Goal: Check status: Check status

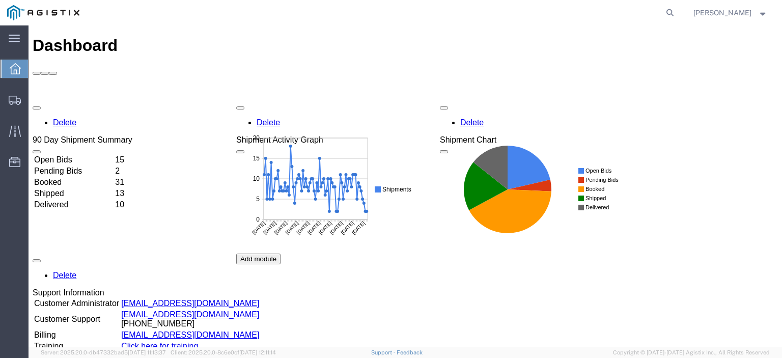
click at [679, 11] on form at bounding box center [670, 12] width 16 height 25
click at [677, 11] on icon at bounding box center [670, 13] width 14 height 14
paste input "57037567"
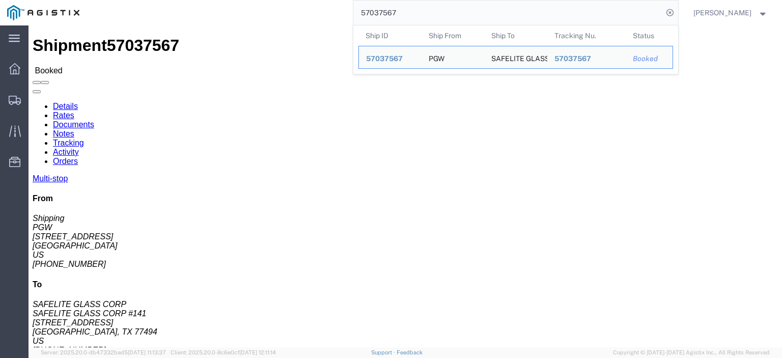
drag, startPoint x: 68, startPoint y: 121, endPoint x: 4, endPoint y: 119, distance: 63.7
click div "Shipment Detail Multi-stop Ship From PGW (Shipping) 5329 [STREET_ADDRESS] [PHON…"
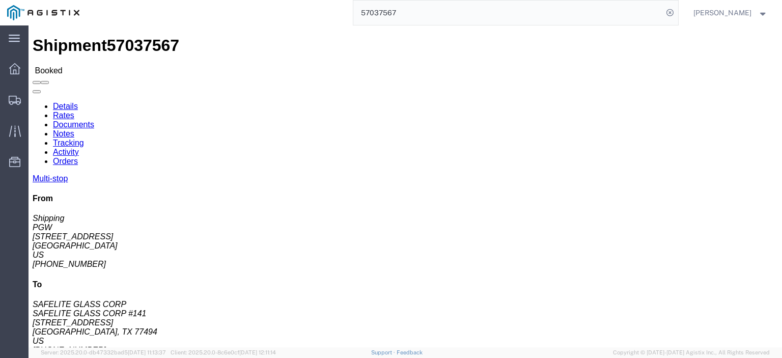
drag, startPoint x: 220, startPoint y: 122, endPoint x: 144, endPoint y: 123, distance: 76.4
click div "Ship To SAFELITE GLASS CORP #141 (SAFELITE GLASS CORP) SGC774 [STREET_ADDRESS] …"
drag, startPoint x: 173, startPoint y: 109, endPoint x: 146, endPoint y: 102, distance: 27.8
click div "Ship To SAFELITE GLASS CORP #141 (SAFELITE GLASS CORP) SGC774 [STREET_ADDRESS] …"
copy address "SAFELITE GLASS CORP #141 (SAFELITE GLASS CORP) SGC774"
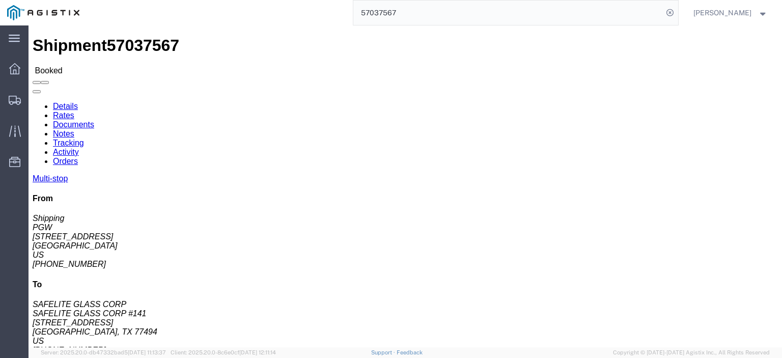
drag, startPoint x: 208, startPoint y: 124, endPoint x: 201, endPoint y: 136, distance: 13.7
click address "SAFELITE GLASS CORP #141 (SAFELITE GLASS CORP) SGC774 [STREET_ADDRESS] [PHONE_N…"
drag, startPoint x: 204, startPoint y: 127, endPoint x: 143, endPoint y: 126, distance: 61.1
click div "Ship To SAFELITE GLASS CORP #141 (SAFELITE GLASS CORP) SGC774 [STREET_ADDRESS] …"
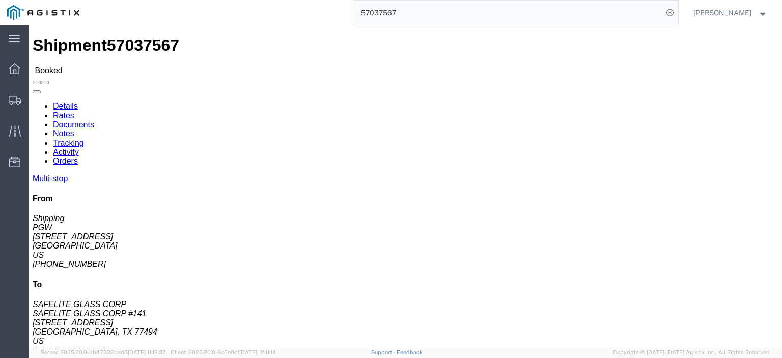
copy address "[GEOGRAPHIC_DATA], TX 77494"
drag, startPoint x: 200, startPoint y: 152, endPoint x: 145, endPoint y: 152, distance: 55.0
click div "Ship To SAFELITE GLASS CORP #141 (SAFELITE GLASS CORP) SGC774 [STREET_ADDRESS] …"
copy address "[PHONE_NUMBER]"
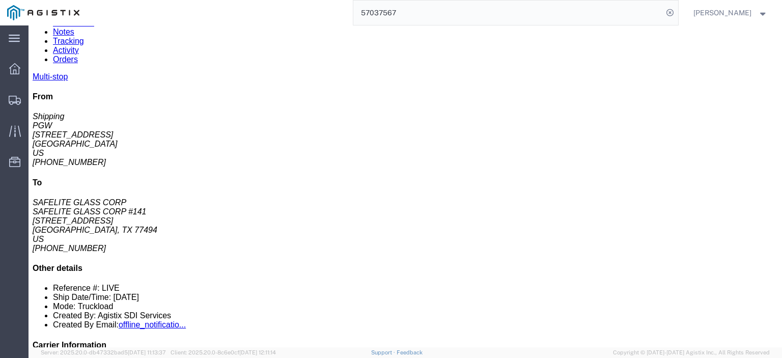
scroll to position [102, 0]
drag, startPoint x: 177, startPoint y: 199, endPoint x: 117, endPoint y: 197, distance: 60.6
click td "5578 - PGW autoglass - [PERSON_NAME] [STREET_ADDRESS]"
copy div "[STREET_ADDRESS]"
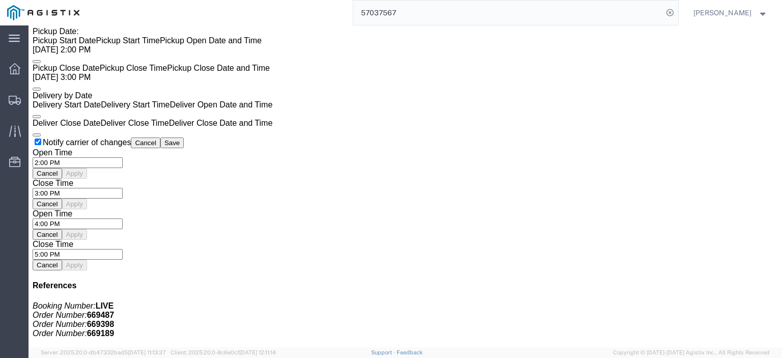
scroll to position [764, 0]
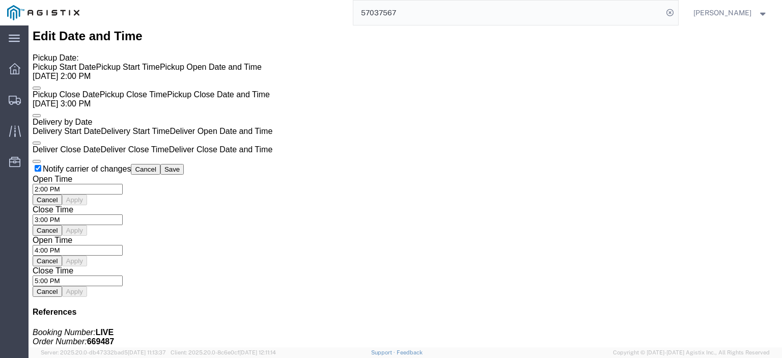
click link "Rates"
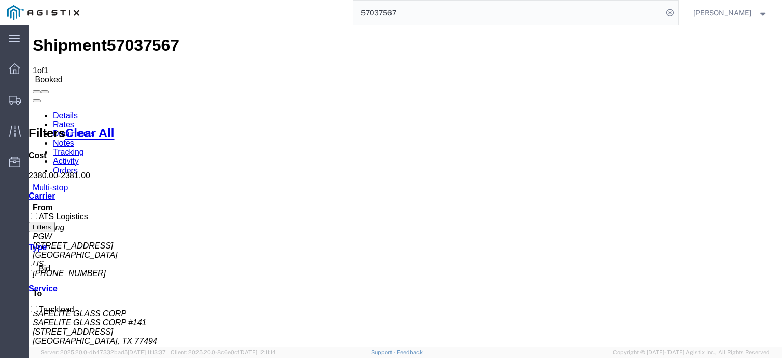
click at [74, 139] on link "Notes" at bounding box center [63, 143] width 21 height 9
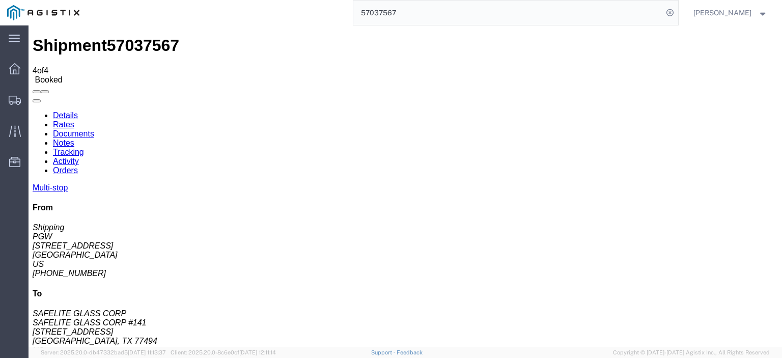
scroll to position [1, 0]
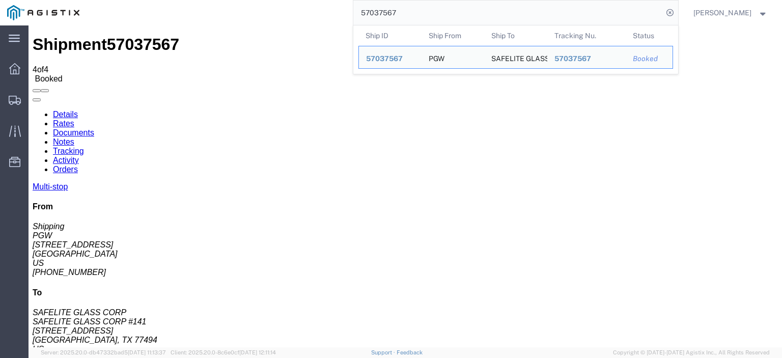
drag, startPoint x: 413, startPoint y: 5, endPoint x: 369, endPoint y: 11, distance: 44.7
click at [369, 11] on input "57037567" at bounding box center [508, 13] width 310 height 24
paste input "43062"
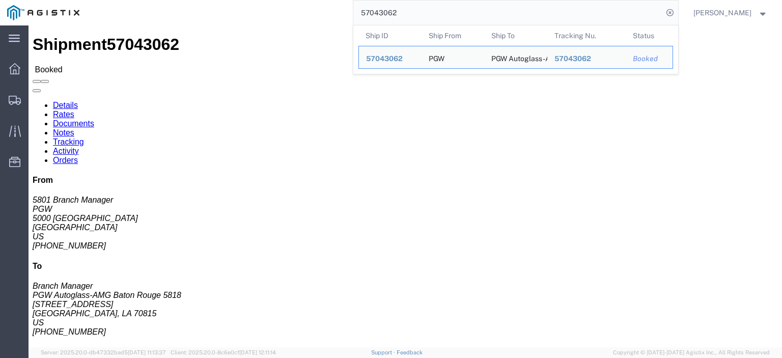
drag, startPoint x: 73, startPoint y: 117, endPoint x: 6, endPoint y: 120, distance: 67.3
click div "Ship From PGW (5801 Branch Manager) [STREET_ADDRESS] [PHONE_NUMBER] [EMAIL_ADDR…"
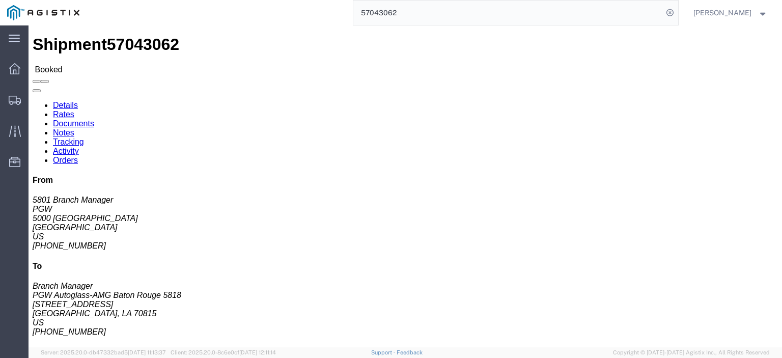
copy address "5000 [GEOGRAPHIC_DATA]"
drag, startPoint x: 229, startPoint y: 118, endPoint x: 138, endPoint y: 121, distance: 90.7
click div "Ship From PGW (5801 Branch Manager) [STREET_ADDRESS] [PHONE_NUMBER] [EMAIL_ADDR…"
drag, startPoint x: 162, startPoint y: 117, endPoint x: 224, endPoint y: 121, distance: 61.2
click address "PGW Autoglass-AMG [GEOGRAPHIC_DATA] 5818 (Branch Manager) [STREET_ADDRESS] [PHO…"
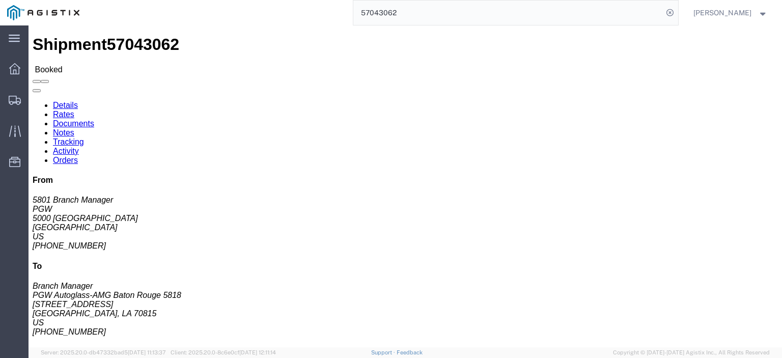
click address "PGW Autoglass-AMG [GEOGRAPHIC_DATA] 5818 (Branch Manager) [STREET_ADDRESS] [PHO…"
drag, startPoint x: 227, startPoint y: 118, endPoint x: 147, endPoint y: 119, distance: 80.0
click address "PGW Autoglass-AMG [GEOGRAPHIC_DATA] 5818 (Branch Manager) [STREET_ADDRESS] [PHO…"
copy address "[STREET_ADDRESS]"
drag, startPoint x: 169, startPoint y: 102, endPoint x: 144, endPoint y: 94, distance: 26.1
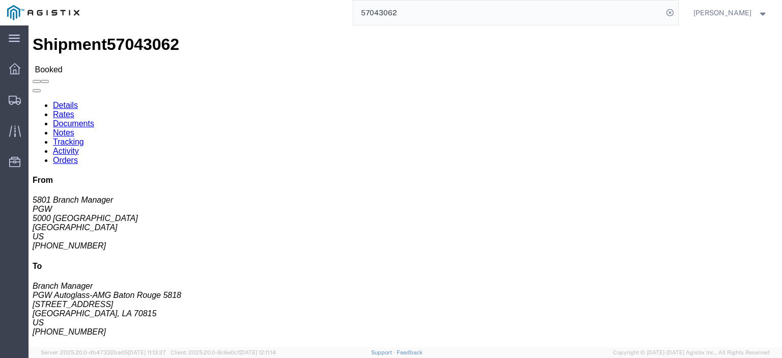
click div "Ship To PGW Autoglass-AMG [GEOGRAPHIC_DATA] 5818 (Branch Manager) [STREET_ADDRE…"
drag, startPoint x: 167, startPoint y: 109, endPoint x: 139, endPoint y: 98, distance: 30.5
click div "Ship From PGW (5801 Branch Manager) [STREET_ADDRESS] [PHONE_NUMBER] [EMAIL_ADDR…"
click address "PGW Autoglass-AMG [GEOGRAPHIC_DATA] 5818 (Branch Manager) [STREET_ADDRESS] [PHO…"
drag, startPoint x: 162, startPoint y: 107, endPoint x: 141, endPoint y: 94, distance: 24.7
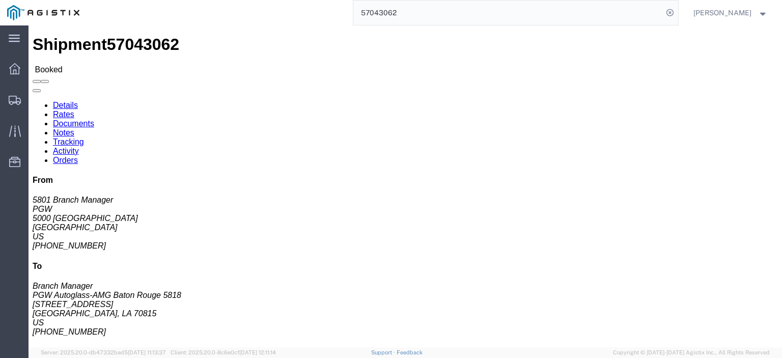
click div "Ship To PGW Autoglass-AMG [GEOGRAPHIC_DATA] 5818 (Branch Manager) [STREET_ADDRE…"
copy address "PGW Autoglass-AMG [GEOGRAPHIC_DATA] 5818 (Branch Manager) 5818"
drag, startPoint x: 219, startPoint y: 126, endPoint x: 141, endPoint y: 125, distance: 77.9
click div "Ship To PGW Autoglass-AMG [GEOGRAPHIC_DATA] 5818 (Branch Manager) [STREET_ADDRE…"
drag, startPoint x: 155, startPoint y: 126, endPoint x: 208, endPoint y: 130, distance: 53.2
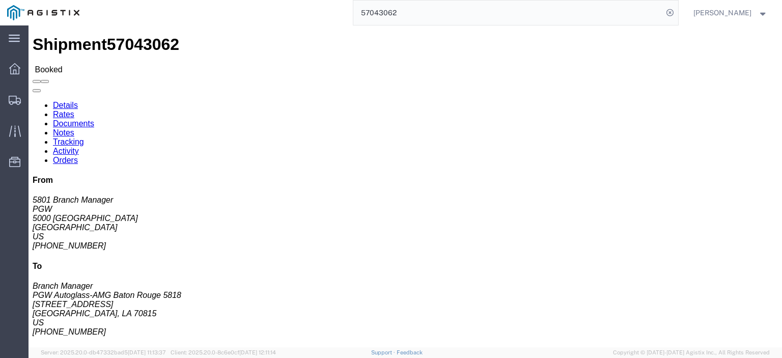
click address "PGW Autoglass-AMG [GEOGRAPHIC_DATA] 5818 (Branch Manager) [STREET_ADDRESS] [PHO…"
copy address "[GEOGRAPHIC_DATA], LA 70815"
drag, startPoint x: 194, startPoint y: 148, endPoint x: 143, endPoint y: 150, distance: 50.9
click div "Ship To PGW Autoglass-AMG [GEOGRAPHIC_DATA] 5818 (Branch Manager) [STREET_ADDRE…"
copy address "[PHONE_NUMBER]"
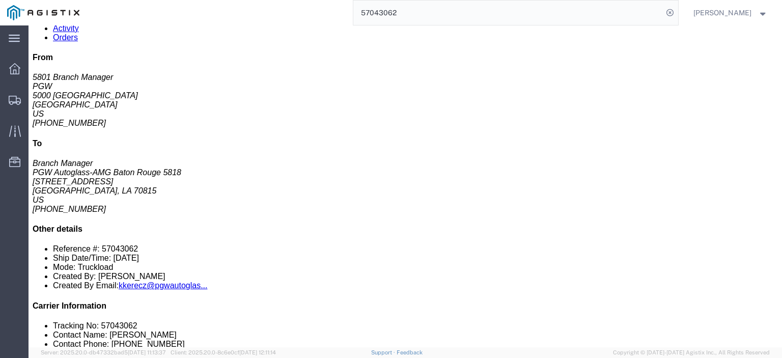
scroll to position [154, 0]
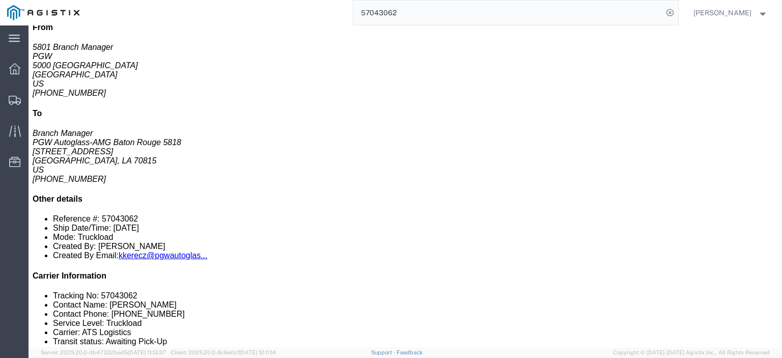
click link "Rates"
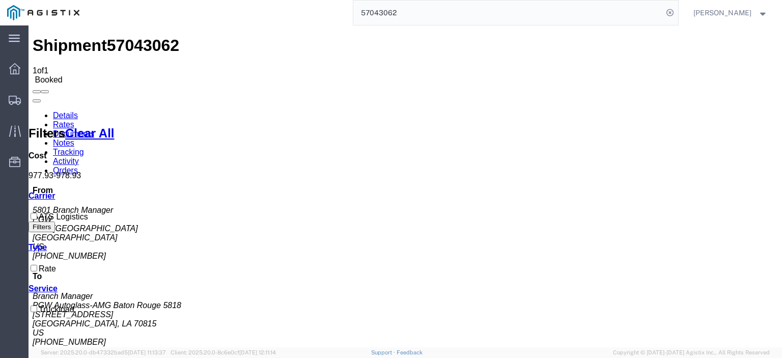
click at [303, 356] on agx-app-version "Server: 2025.20.0-db47332bad5 [DATE] 11:13:37 Client: 2025.20.0-8c6e0cf [DATE] …" at bounding box center [406, 352] width 754 height 11
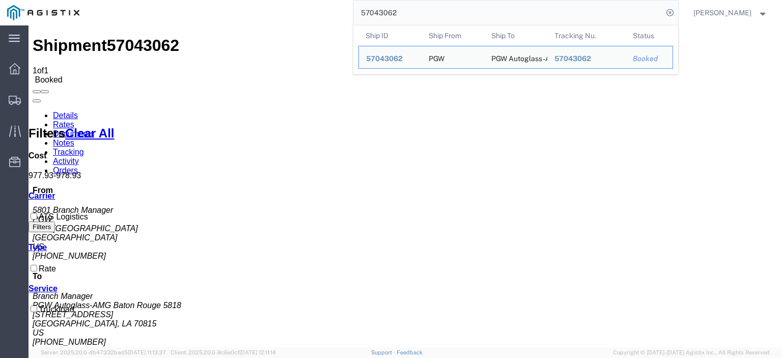
drag, startPoint x: 439, startPoint y: 20, endPoint x: 300, endPoint y: -10, distance: 142.3
click at [300, 0] on html "main_menu Created with Sketch. Collapse Menu Dashboard Shipments Traffic Resour…" at bounding box center [391, 179] width 782 height 358
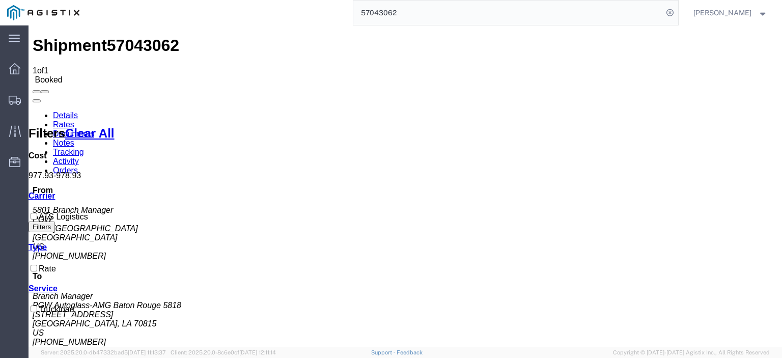
paste input "8619"
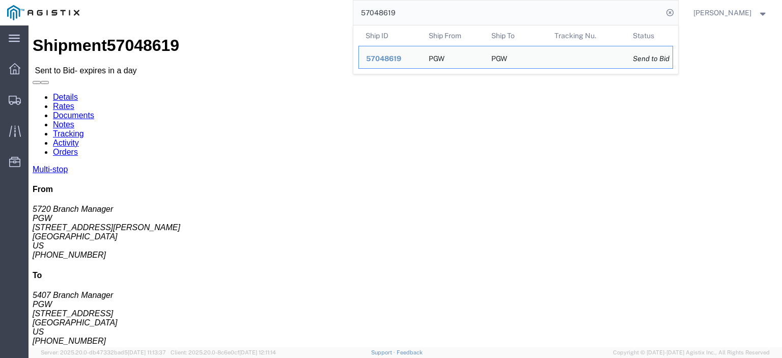
drag, startPoint x: 468, startPoint y: 9, endPoint x: 219, endPoint y: 4, distance: 249.1
click at [219, 4] on div "57048619 Ship ID Ship From Ship To Tracking Nu. Status Ship ID 57048619 Ship Fr…" at bounding box center [383, 12] width 592 height 25
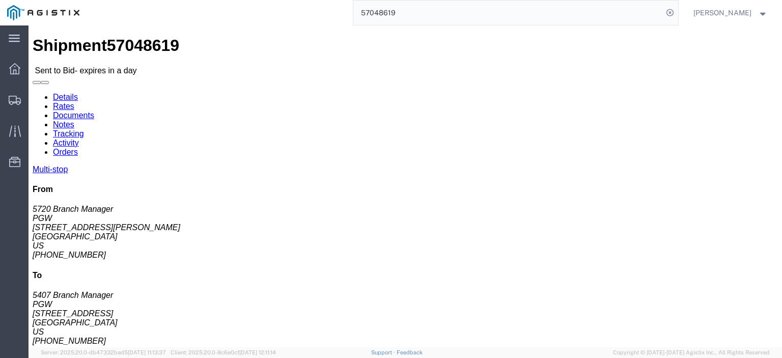
paste input "24175"
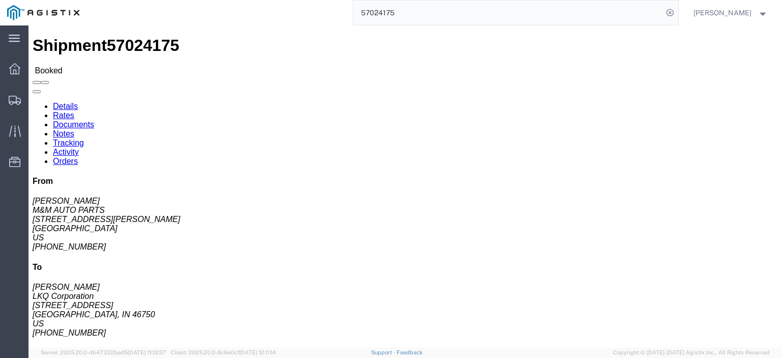
click link "Notes"
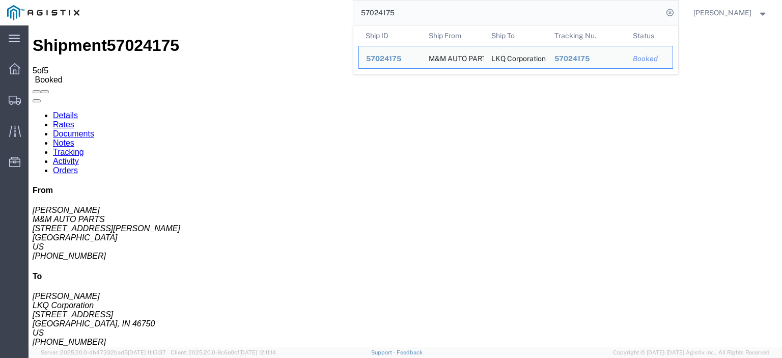
drag, startPoint x: 439, startPoint y: 8, endPoint x: 279, endPoint y: -6, distance: 160.9
click at [279, 0] on html "main_menu Created with Sketch. Collapse Menu Dashboard Shipments Traffic Resour…" at bounding box center [391, 179] width 782 height 358
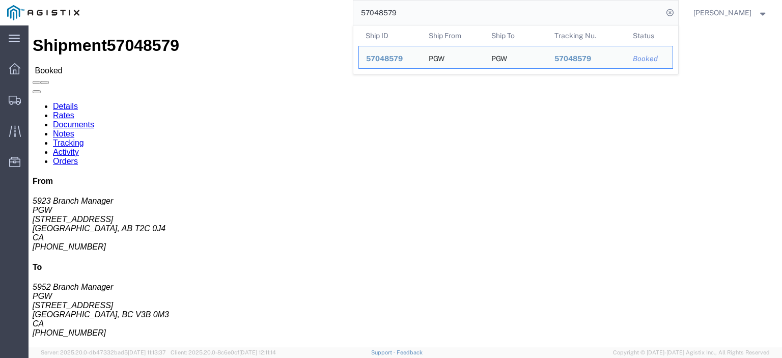
drag, startPoint x: 31, startPoint y: 127, endPoint x: 7, endPoint y: 118, distance: 25.6
click div "Ship From PGW (5923 Branch Manager) [STREET_ADDRESS] [PHONE_NUMBER] [EMAIL_ADDR…"
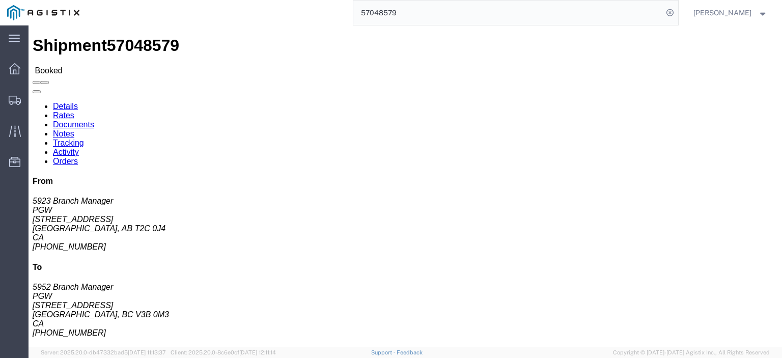
copy address "[STREET_ADDRESS]"
drag, startPoint x: 28, startPoint y: 105, endPoint x: 5, endPoint y: 99, distance: 24.2
click div "Ship From PGW (5923 Branch Manager) [STREET_ADDRESS] [PHONE_NUMBER] [EMAIL_ADDR…"
drag, startPoint x: 77, startPoint y: 141, endPoint x: 7, endPoint y: 136, distance: 71.0
click div "Ship From PGW (5923 Branch Manager) [STREET_ADDRESS] [PHONE_NUMBER] [EMAIL_ADDR…"
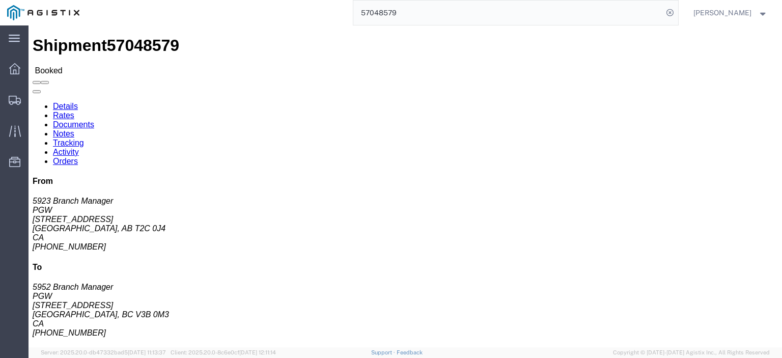
drag, startPoint x: 192, startPoint y: 131, endPoint x: 137, endPoint y: 119, distance: 56.3
click div "Ship From PGW (5923 Branch Manager) [STREET_ADDRESS] [PHONE_NUMBER] [EMAIL_ADDR…"
click address "PGW (5952 Branch Manager) [GEOGRAPHIC_DATA][STREET_ADDRESS] 604-941-8910 ext. 2…"
drag, startPoint x: 181, startPoint y: 127, endPoint x: 143, endPoint y: 121, distance: 38.7
click div "Ship To PGW (5952 Branch Manager) [STREET_ADDRESS] 604-941-8910 ext. 22 [EMAIL_…"
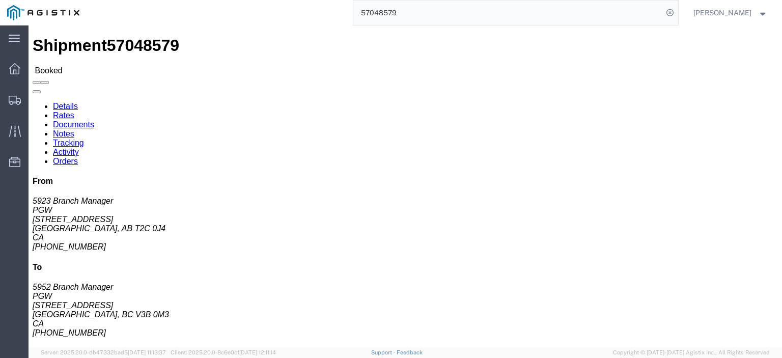
drag, startPoint x: 169, startPoint y: 105, endPoint x: 145, endPoint y: 101, distance: 24.7
click div "Ship To PGW (5952 Branch Manager) [STREET_ADDRESS] 604-941-8910 ext. 22 [EMAIL_…"
drag, startPoint x: 248, startPoint y: 137, endPoint x: 148, endPoint y: 137, distance: 100.8
click div "Ship To PGW (5952 Branch Manager) [STREET_ADDRESS] 604-941-8910 ext. 22 [EMAIL_…"
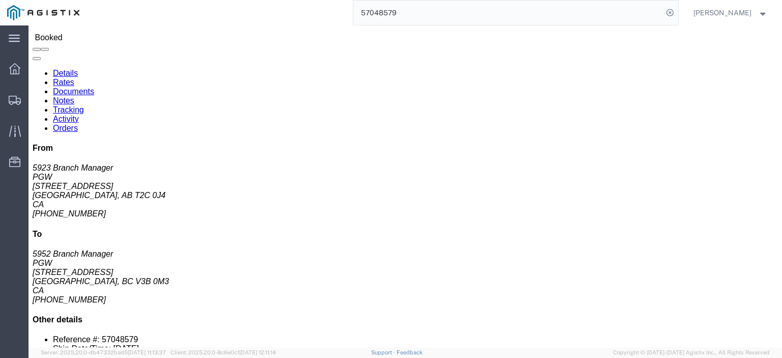
scroll to position [102, 0]
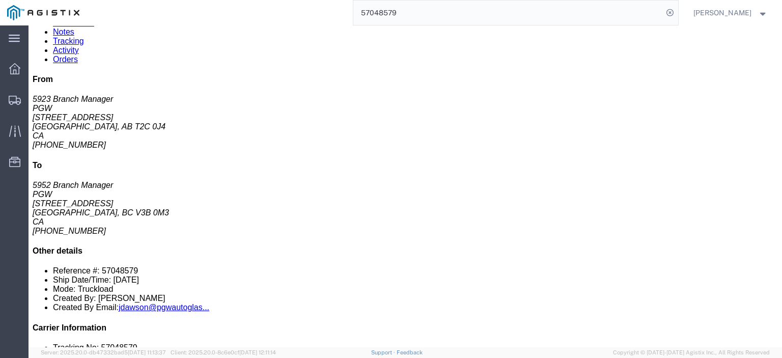
click link "Rates"
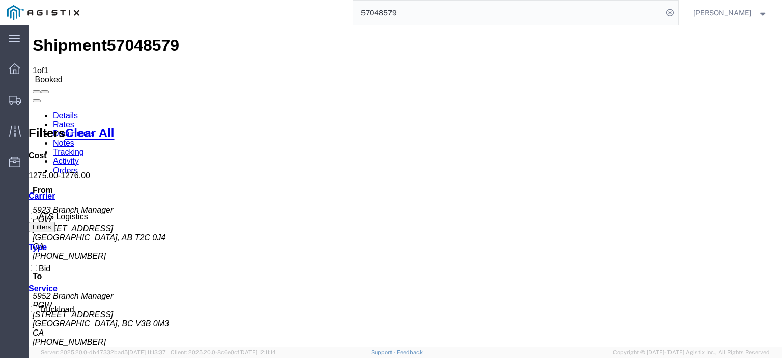
click at [74, 139] on link "Notes" at bounding box center [63, 143] width 21 height 9
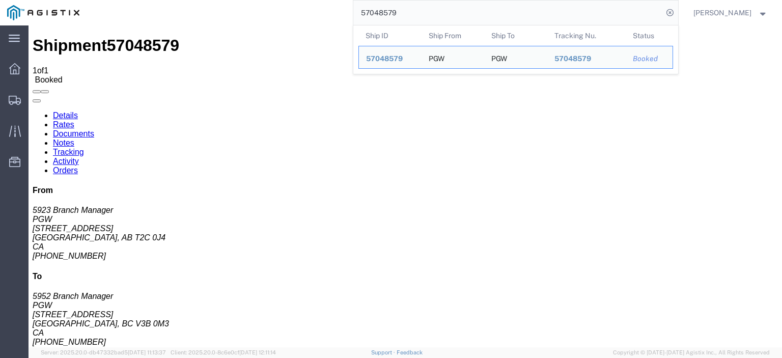
drag, startPoint x: 453, startPoint y: 12, endPoint x: 379, endPoint y: 1, distance: 74.8
click at [379, 1] on input "57048579" at bounding box center [508, 13] width 310 height 24
click at [395, 8] on input "57048579" at bounding box center [508, 13] width 310 height 24
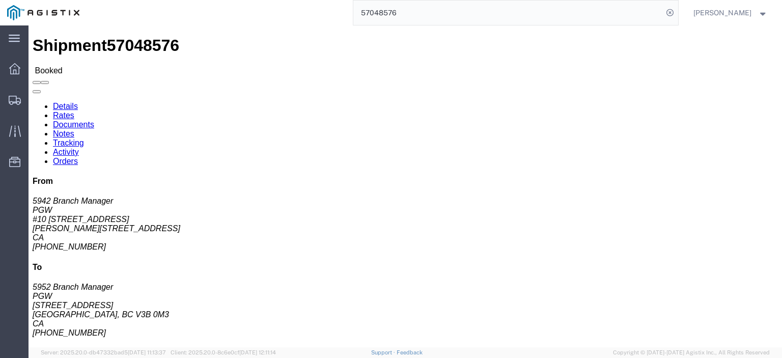
click address "PGW (5942 Branch Manager) 5942 #10 [STREET_ADDRESS][PERSON_NAME] [PHONE_NUMBER]…"
drag, startPoint x: 93, startPoint y: 116, endPoint x: 27, endPoint y: 142, distance: 70.6
click html "Shipment 57048576 Booked Details Rates Documents Notes Tracking Activity Orders…"
drag, startPoint x: 184, startPoint y: 124, endPoint x: 147, endPoint y: 117, distance: 37.9
click address "PGW (5952 Branch Manager) [GEOGRAPHIC_DATA][STREET_ADDRESS] 604-941-8910 ext. 2…"
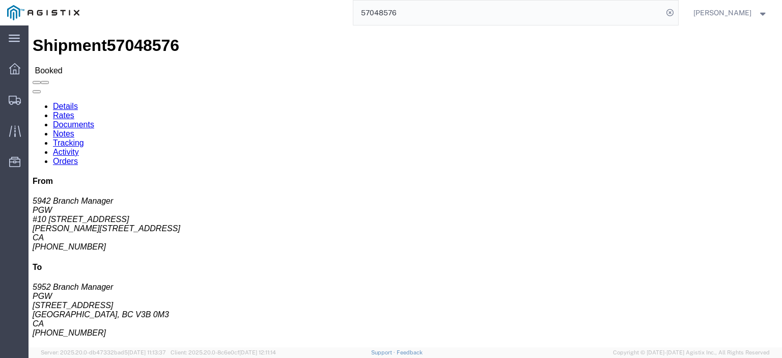
drag, startPoint x: 165, startPoint y: 106, endPoint x: 140, endPoint y: 96, distance: 27.4
click div "Ship To PGW (5952 Branch Manager) [STREET_ADDRESS] 604-941-8910 ext. 22 [EMAIL_…"
drag, startPoint x: 244, startPoint y: 139, endPoint x: 146, endPoint y: 141, distance: 98.3
click div "Ship To PGW (5952 Branch Manager) [STREET_ADDRESS] 604-941-8910 ext. 22 [EMAIL_…"
drag, startPoint x: 253, startPoint y: 168, endPoint x: 139, endPoint y: 172, distance: 114.1
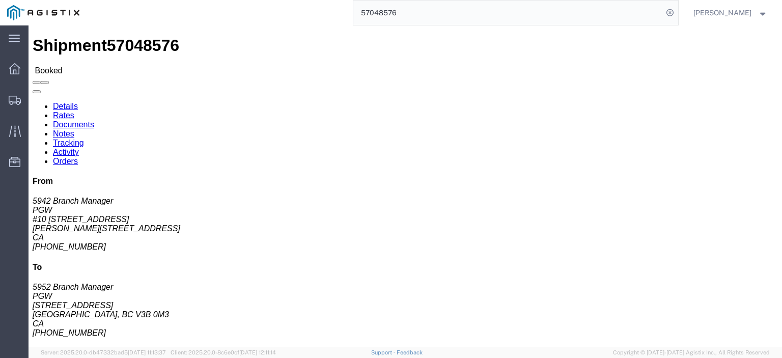
click div "Ship To PGW (5952 Branch Manager) [STREET_ADDRESS] 604-941-8910 ext. 22 [EMAIL_…"
drag, startPoint x: 215, startPoint y: 155, endPoint x: 145, endPoint y: 159, distance: 70.4
click div "Ship To PGW (5952 Branch Manager) [STREET_ADDRESS] 604-941-8910 ext. 22 [EMAIL_…"
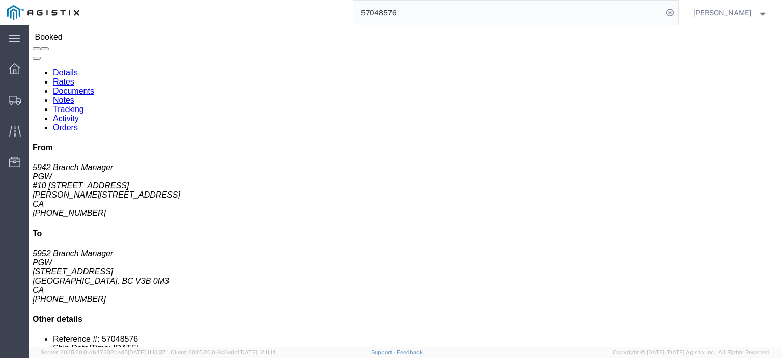
scroll to position [51, 0]
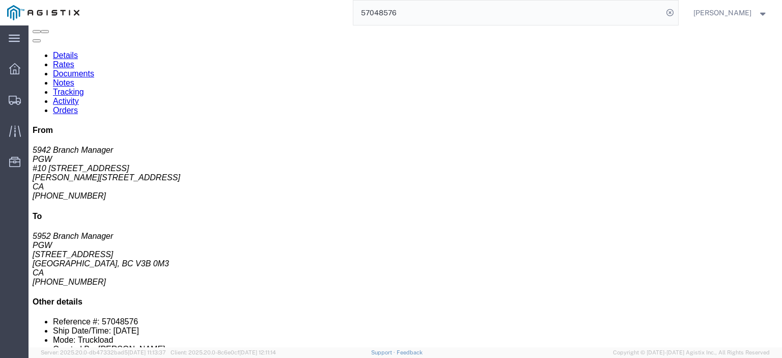
click link "Rates"
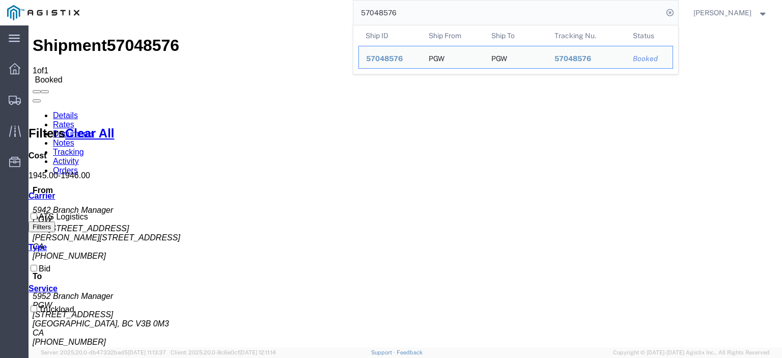
drag, startPoint x: 439, startPoint y: 10, endPoint x: 372, endPoint y: 6, distance: 67.4
click at [372, 6] on input "57048576" at bounding box center [508, 13] width 310 height 24
paste input "93"
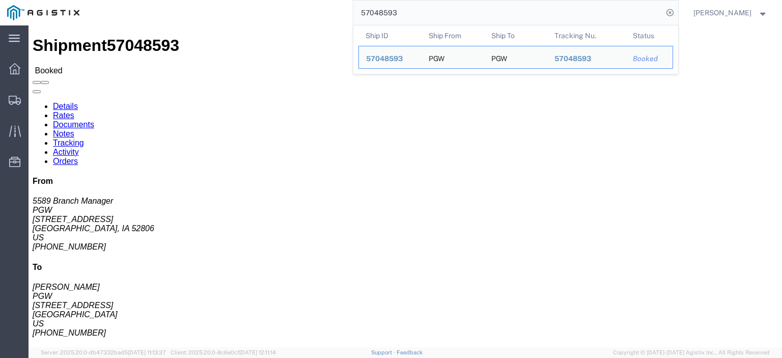
drag, startPoint x: 74, startPoint y: 120, endPoint x: 3, endPoint y: 119, distance: 71.3
click div "Ship From PGW (5589 Branch Manager) [STREET_ADDRESS] [PHONE_NUMBER] [EMAIL_ADDR…"
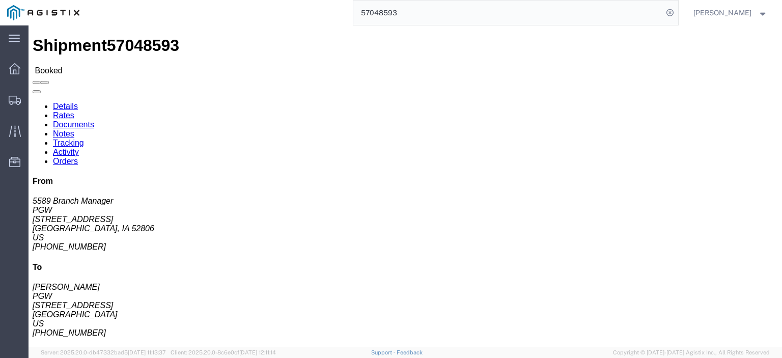
drag, startPoint x: 181, startPoint y: 120, endPoint x: 148, endPoint y: 120, distance: 33.1
click address "PGW ([PERSON_NAME]) [STREET_ADDRESS] [PHONE_NUMBER] [EMAIL_ADDRESS][DOMAIN_NAME]"
drag, startPoint x: 156, startPoint y: 117, endPoint x: 162, endPoint y: 118, distance: 6.7
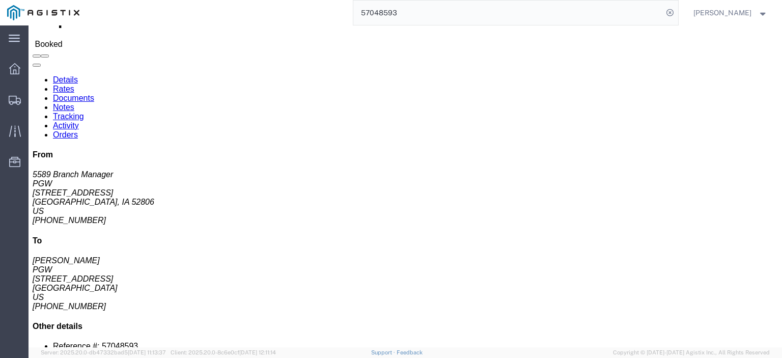
scroll to position [51, 0]
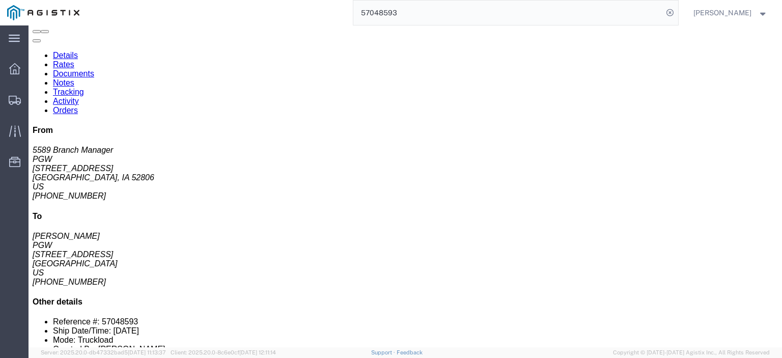
drag, startPoint x: 77, startPoint y: 39, endPoint x: 87, endPoint y: 46, distance: 11.7
click link "Rates"
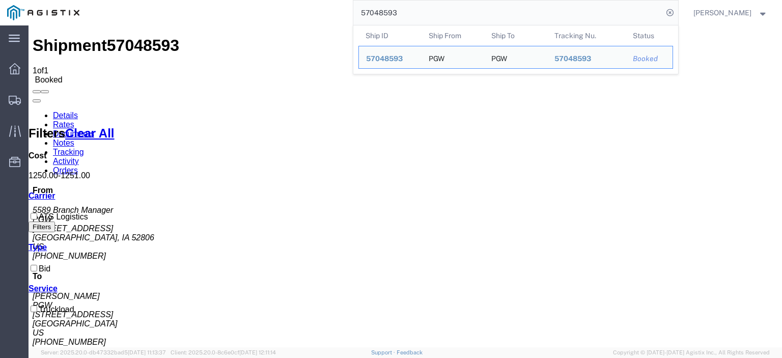
drag, startPoint x: 440, startPoint y: 15, endPoint x: 255, endPoint y: -7, distance: 186.7
click at [255, 0] on html "main_menu Created with Sketch. Collapse Menu Dashboard Shipments Traffic Resour…" at bounding box center [391, 179] width 782 height 358
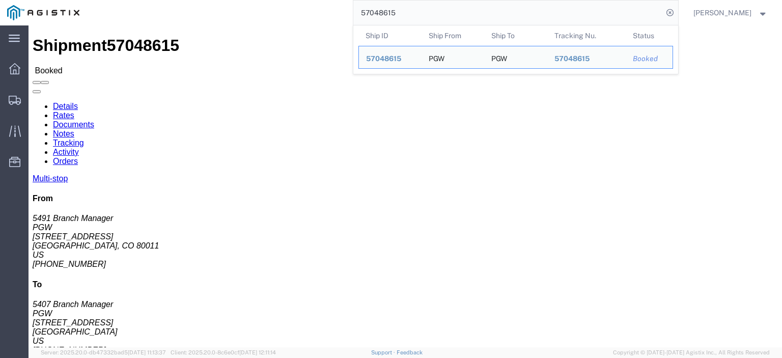
drag, startPoint x: 84, startPoint y: 121, endPoint x: 0, endPoint y: 123, distance: 83.5
click div "Shipment Detail Multi-stop Ship From PGW (5491 Branch Manager) [STREET_ADDRESS]…"
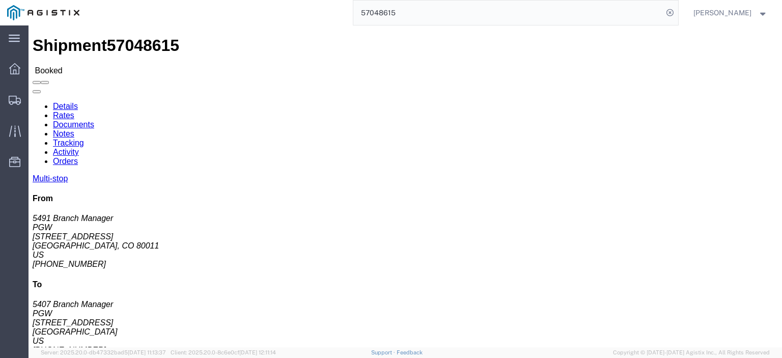
drag, startPoint x: 233, startPoint y: 120, endPoint x: 147, endPoint y: 121, distance: 86.1
click address "PGW (5407 Branch Manager) [STREET_ADDRESS] [PHONE_NUMBER] [EMAIL_ADDRESS][DOMAI…"
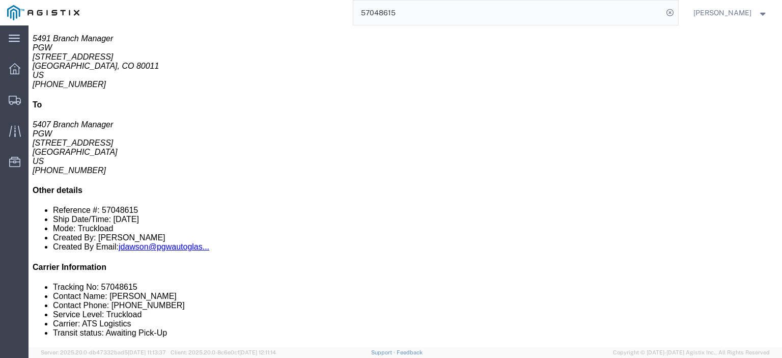
scroll to position [102, 0]
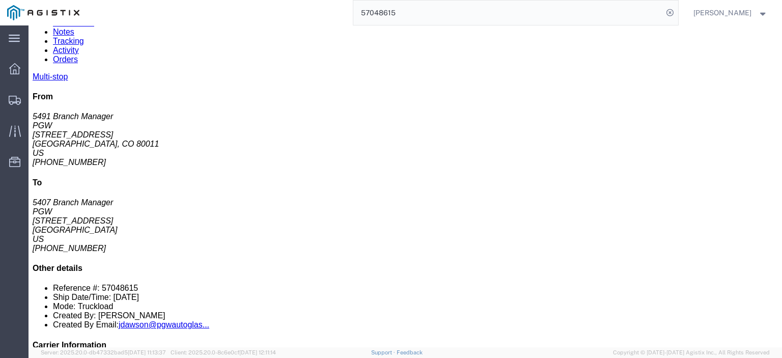
drag, startPoint x: 171, startPoint y: 198, endPoint x: 112, endPoint y: 196, distance: 59.1
click td "PGW [STREET_ADDRESS]"
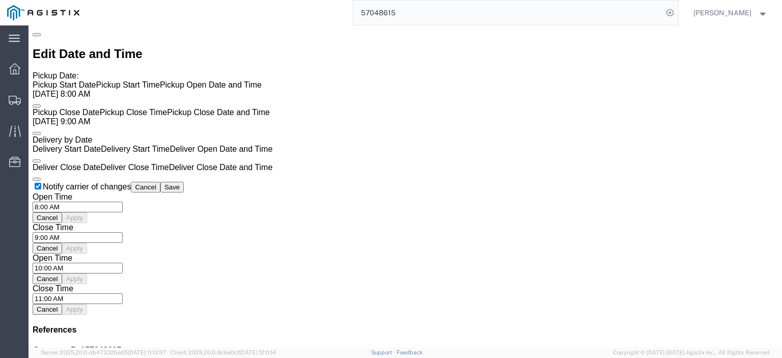
scroll to position [781, 0]
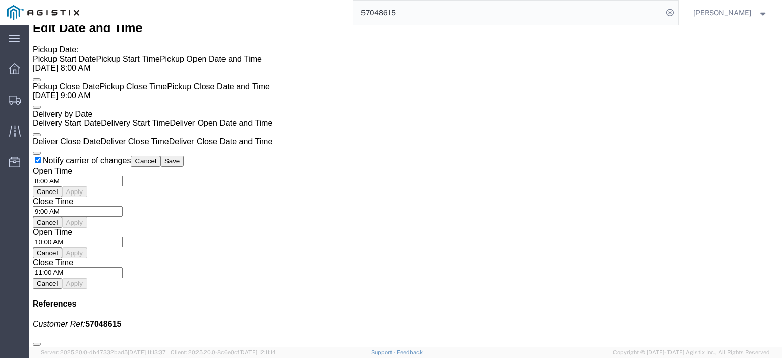
click link "Rates"
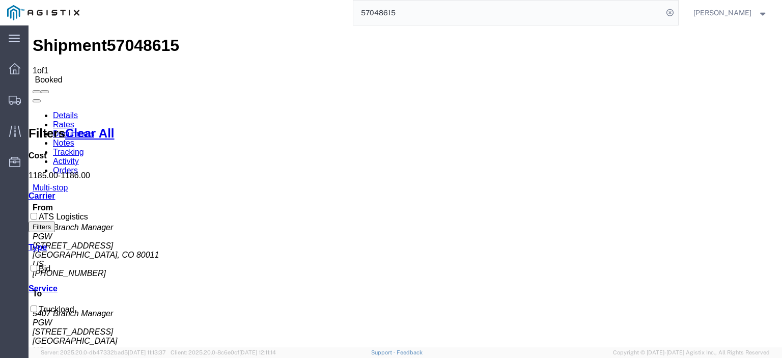
click at [74, 139] on link "Notes" at bounding box center [63, 143] width 21 height 9
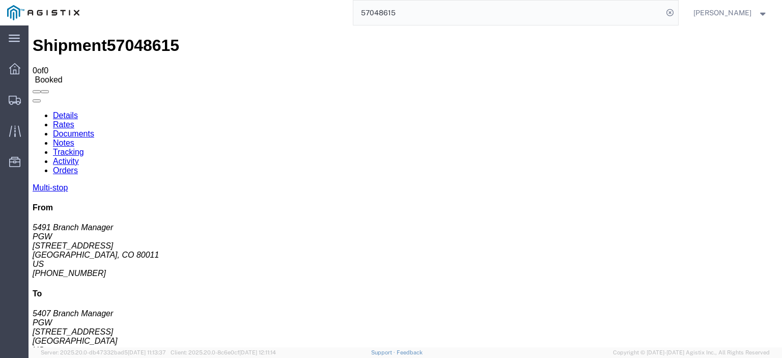
click at [74, 120] on link "Rates" at bounding box center [63, 124] width 21 height 9
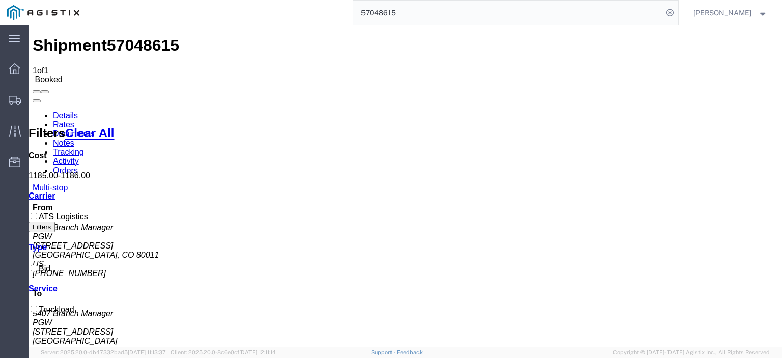
drag, startPoint x: 458, startPoint y: 14, endPoint x: 283, endPoint y: 1, distance: 175.1
click at [285, 4] on div "57048615" at bounding box center [383, 12] width 592 height 25
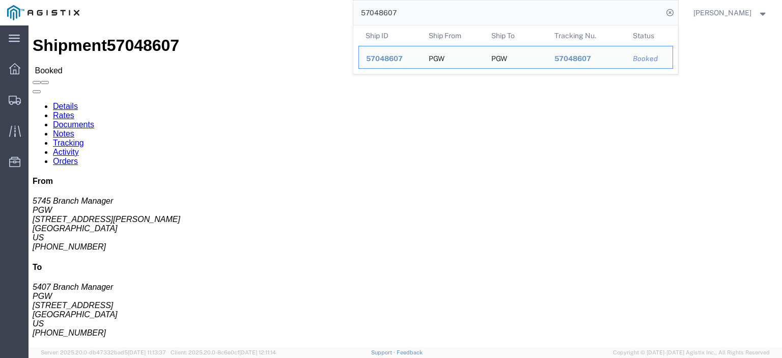
drag, startPoint x: 68, startPoint y: 117, endPoint x: 7, endPoint y: 116, distance: 60.6
click div "Ship From PGW (5745 Branch Manager) [STREET_ADDRESS][PERSON_NAME] [PHONE_NUMBER…"
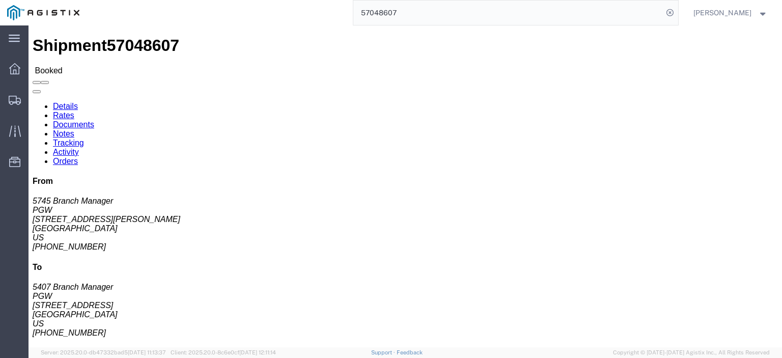
drag, startPoint x: 230, startPoint y: 117, endPoint x: 141, endPoint y: 120, distance: 89.2
click div "Ship To PGW (5407 Branch Manager) [STREET_ADDRESS] [PHONE_NUMBER] [EMAIL_ADDRES…"
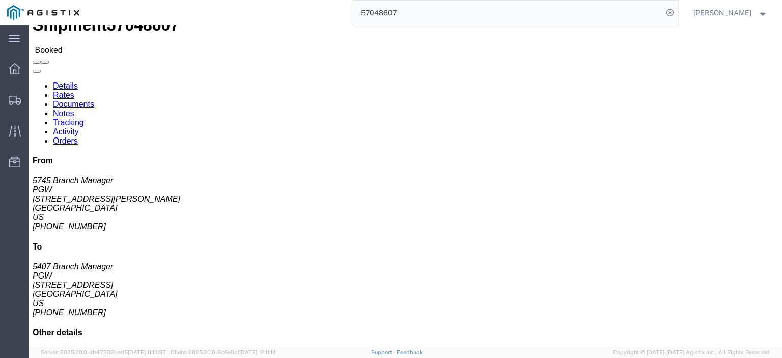
scroll to position [51, 0]
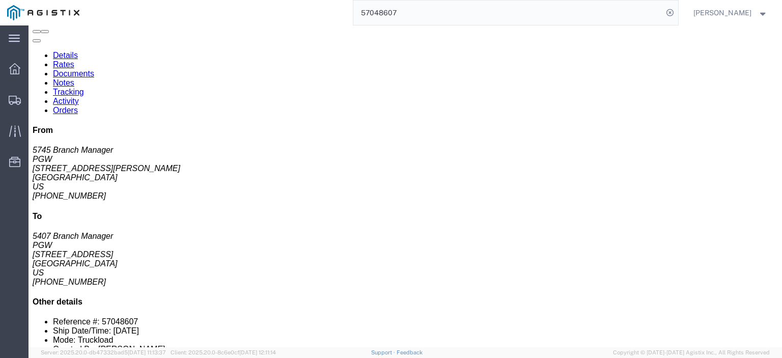
click link "Rates"
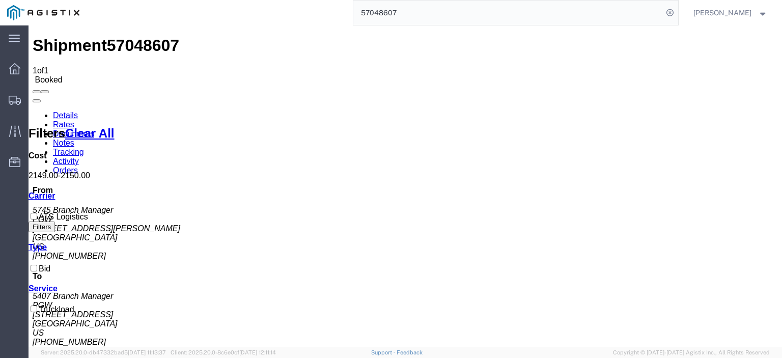
click at [74, 139] on link "Notes" at bounding box center [63, 143] width 21 height 9
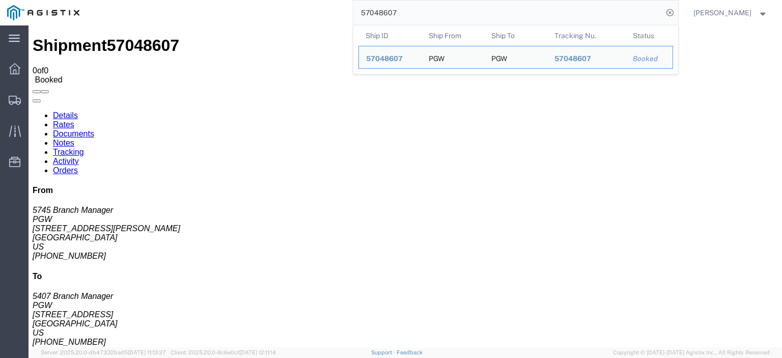
drag, startPoint x: 431, startPoint y: 6, endPoint x: 320, endPoint y: 12, distance: 110.7
click at [320, 12] on div "57048607 Ship ID Ship From Ship To Tracking Nu. Status Ship ID 57048607 Ship Fr…" at bounding box center [383, 12] width 592 height 25
paste input "2987"
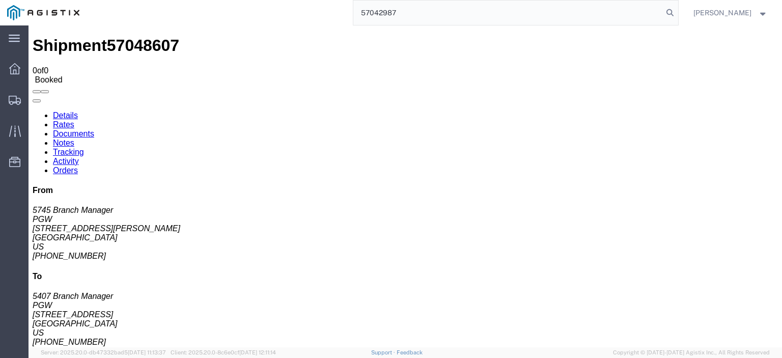
type input "57042987"
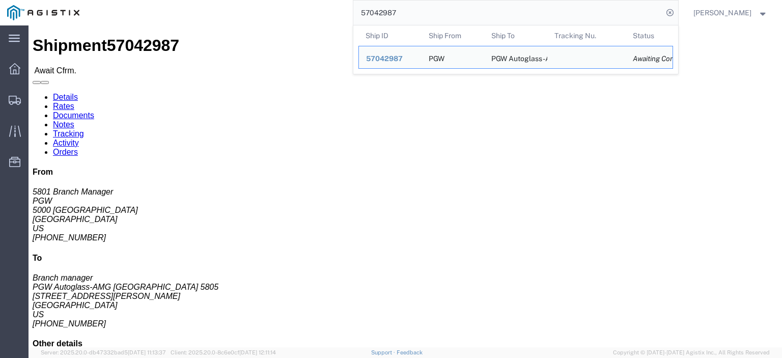
drag, startPoint x: 74, startPoint y: 119, endPoint x: 27, endPoint y: 119, distance: 46.3
click div "Ship From PGW (5801 Branch Manager) [STREET_ADDRESS] [PHONE_NUMBER] [EMAIL_ADDR…"
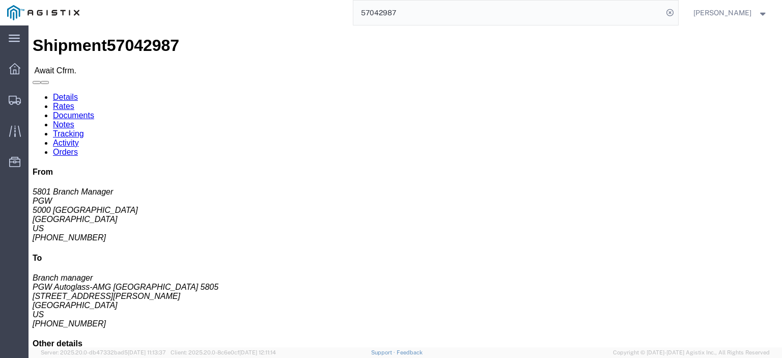
drag, startPoint x: 241, startPoint y: 119, endPoint x: 145, endPoint y: 122, distance: 96.8
click div "Ship To PGW Autoglass-AMG [GEOGRAPHIC_DATA] 5805 (Branch manager) 5805 [STREET_…"
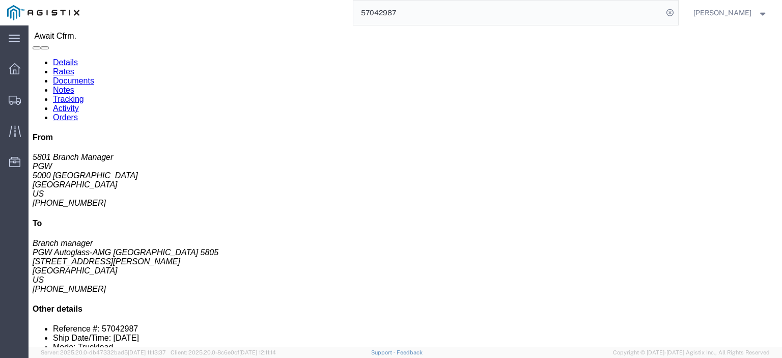
scroll to position [51, 0]
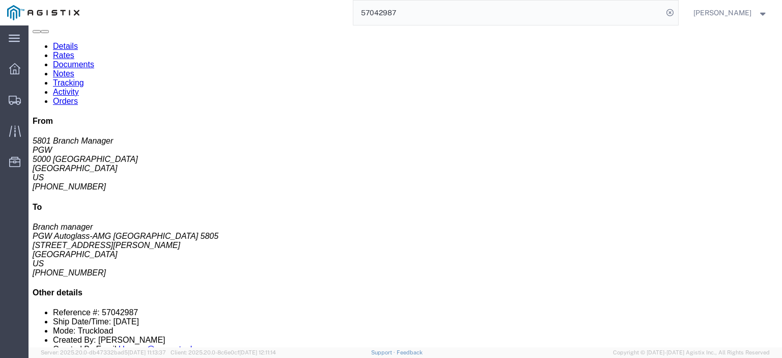
click address "PGW (5801 Branch Manager) [STREET_ADDRESS] [PHONE_NUMBER] [EMAIL_ADDRESS][DOMAI…"
click link "Rates"
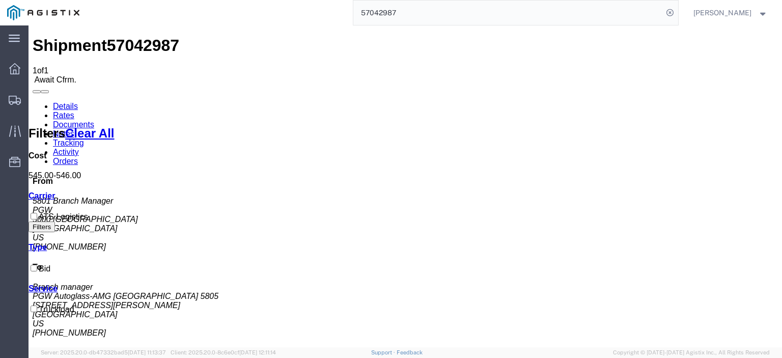
click at [74, 129] on link "Notes" at bounding box center [63, 133] width 21 height 9
